Goal: Communication & Community: Answer question/provide support

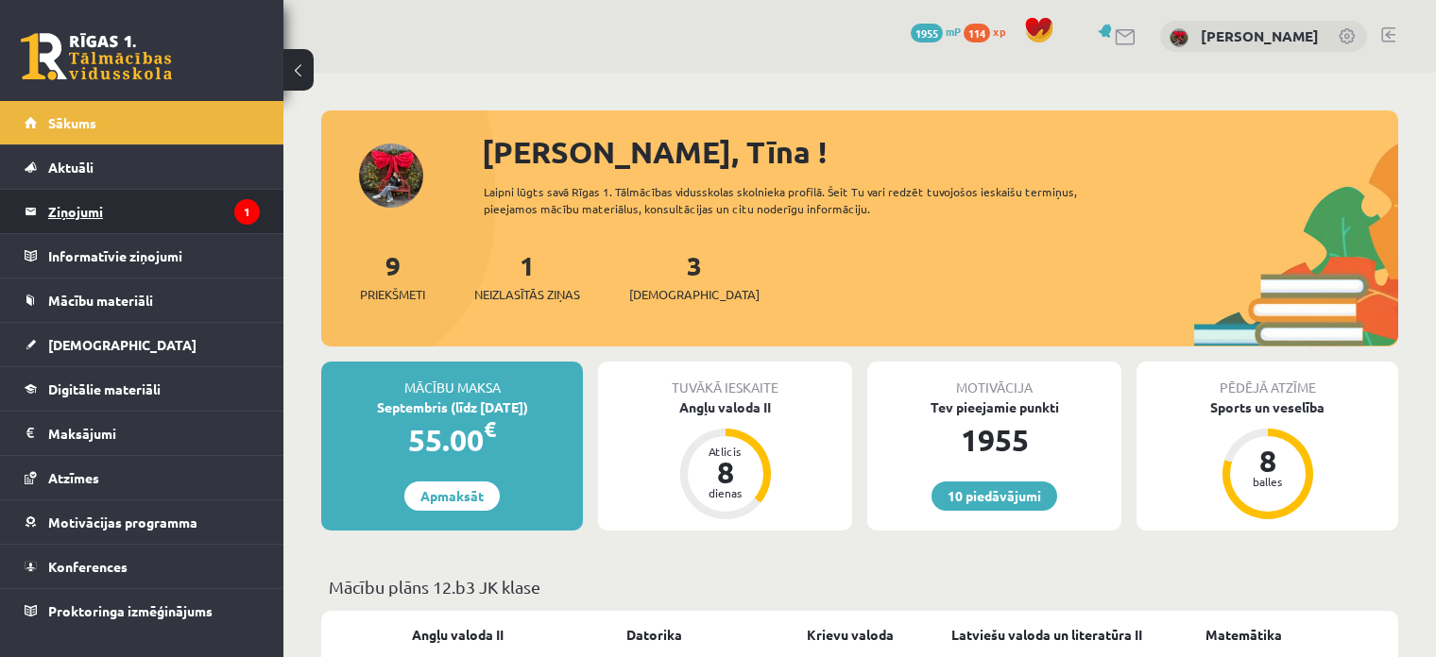
click at [101, 206] on legend "Ziņojumi 1" at bounding box center [154, 211] width 212 height 43
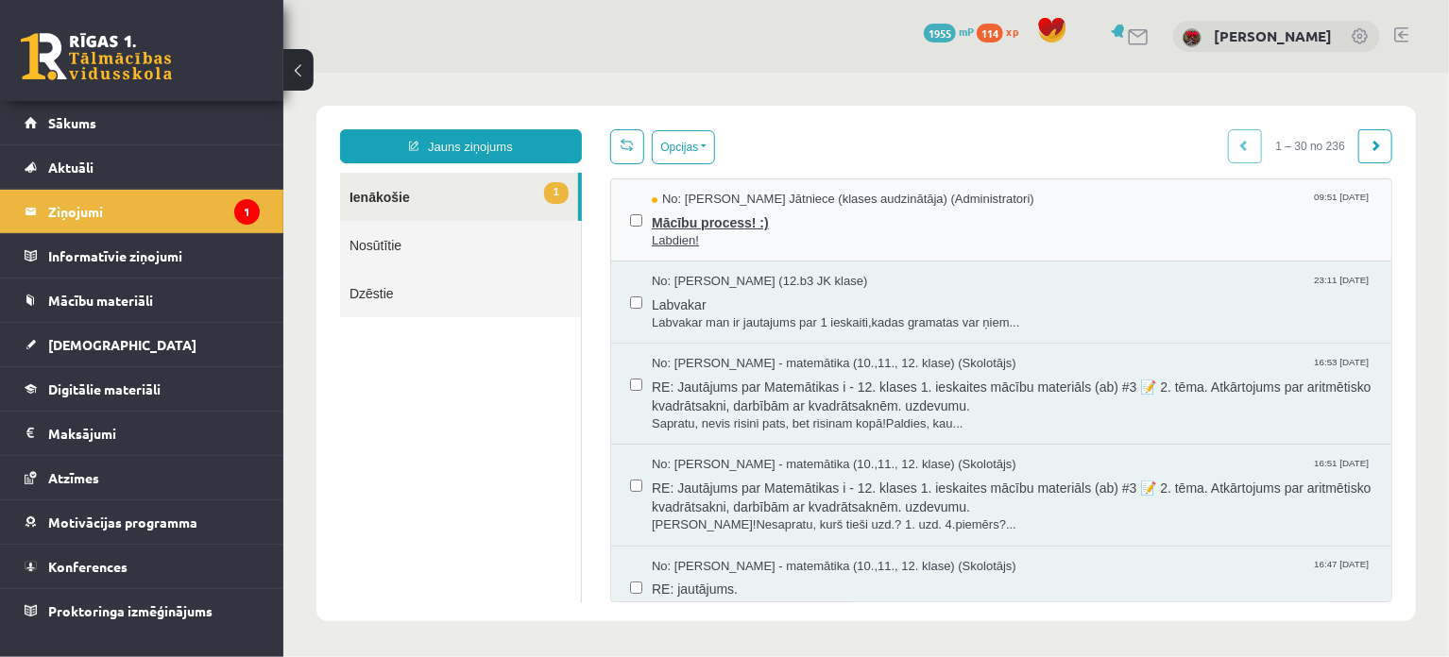
click at [739, 233] on span "Labdien!" at bounding box center [1011, 240] width 721 height 18
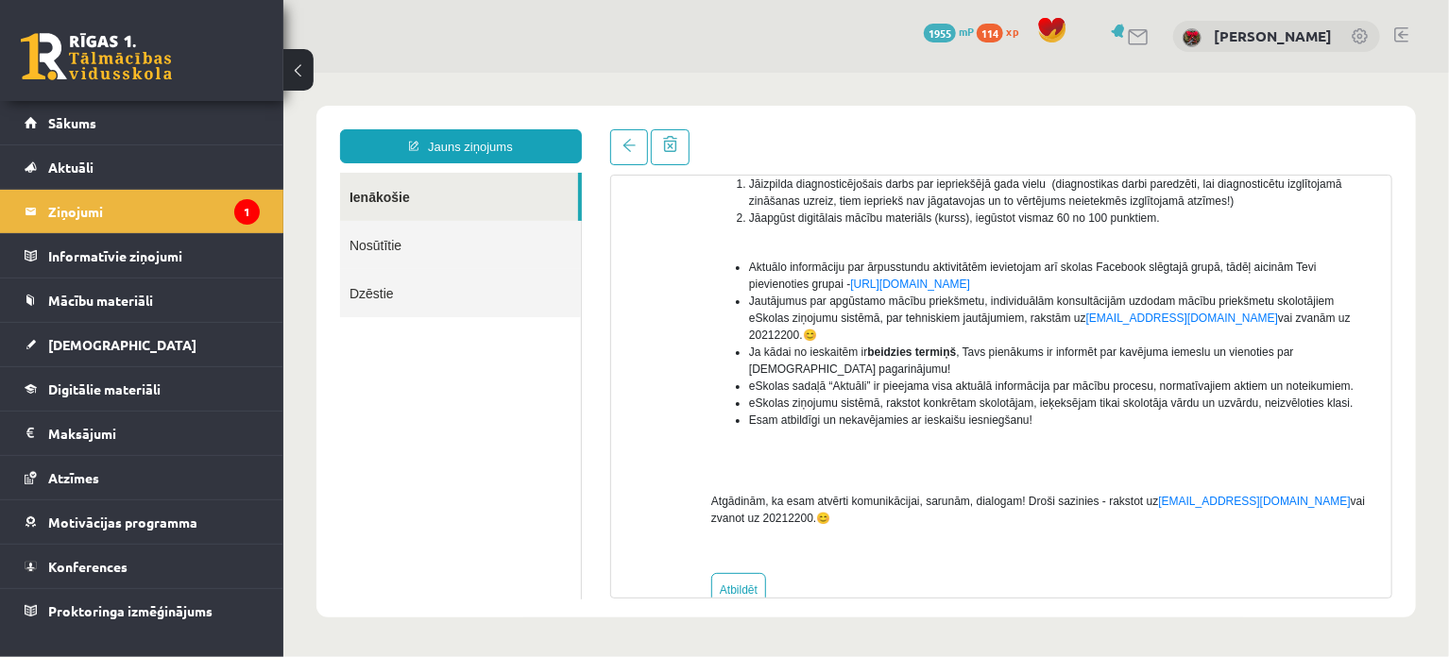
scroll to position [339, 0]
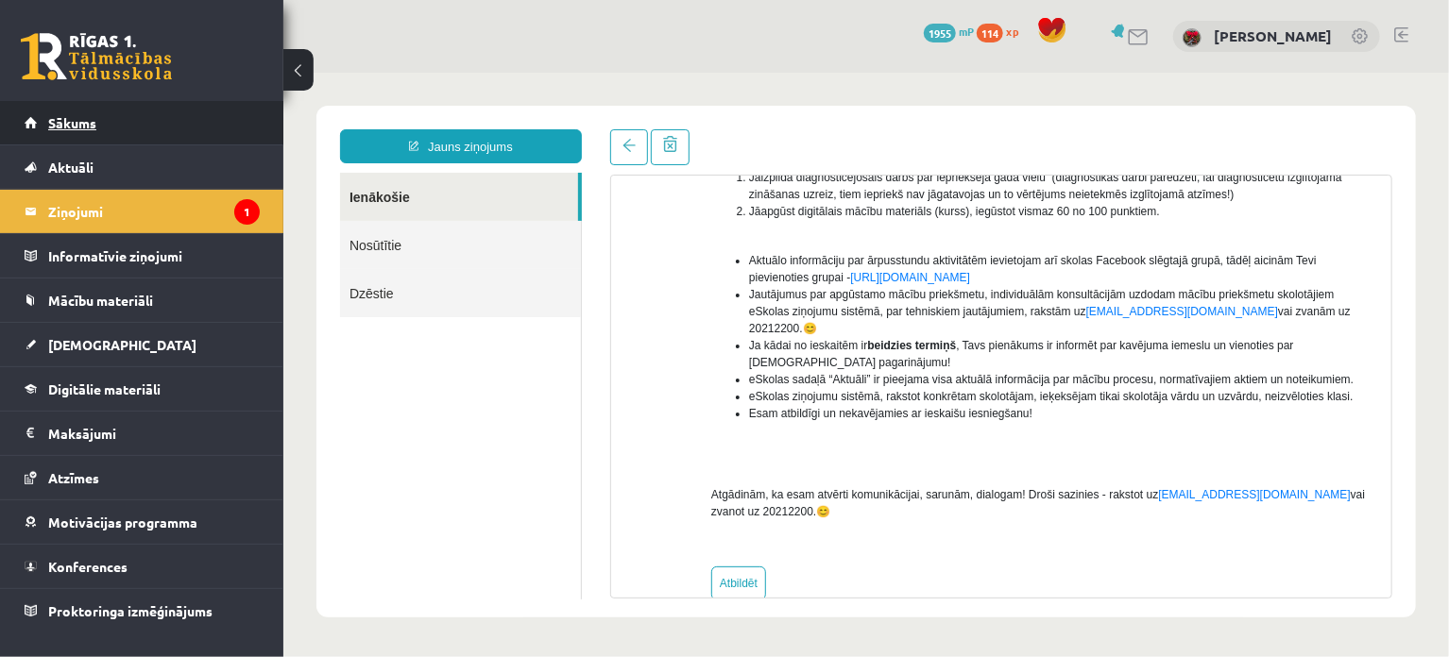
click at [51, 128] on span "Sākums" at bounding box center [72, 122] width 48 height 17
